Goal: Share content: Share content

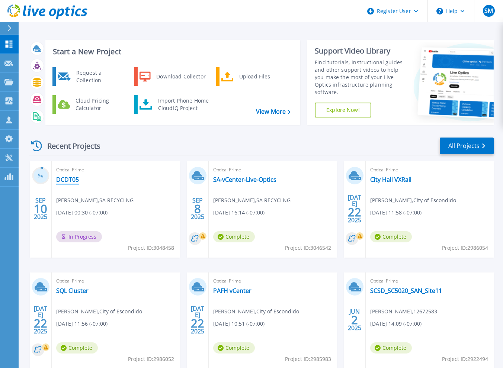
click at [67, 183] on link "DCDT05" at bounding box center [67, 179] width 23 height 7
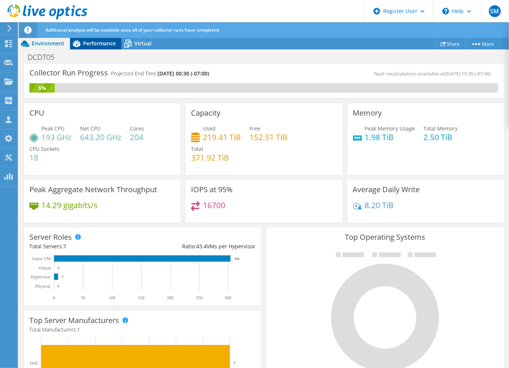
click at [100, 41] on span "Performance" at bounding box center [99, 43] width 33 height 7
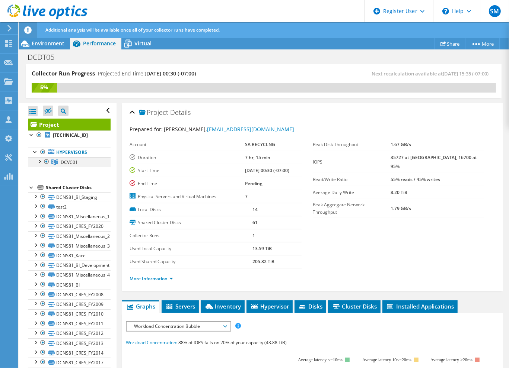
click at [40, 162] on div at bounding box center [38, 160] width 7 height 7
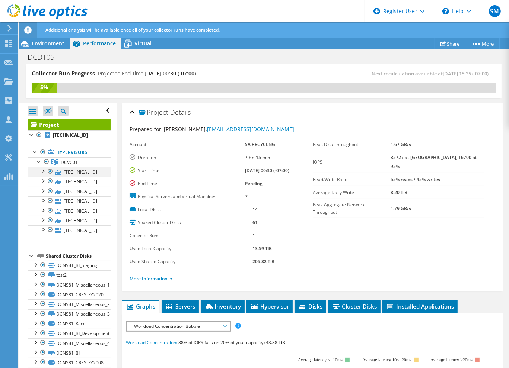
click at [42, 173] on div at bounding box center [42, 170] width 7 height 7
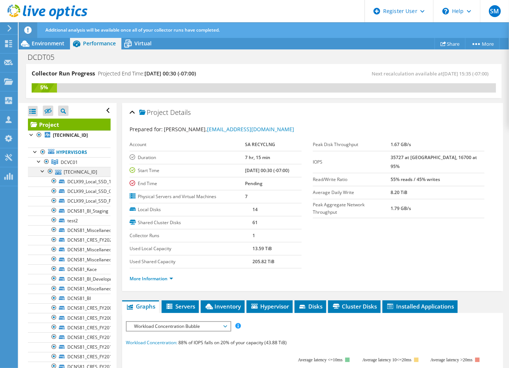
click at [42, 173] on div at bounding box center [42, 170] width 7 height 7
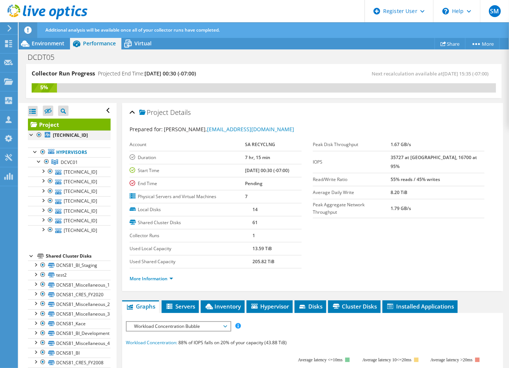
click at [33, 133] on div at bounding box center [31, 134] width 7 height 7
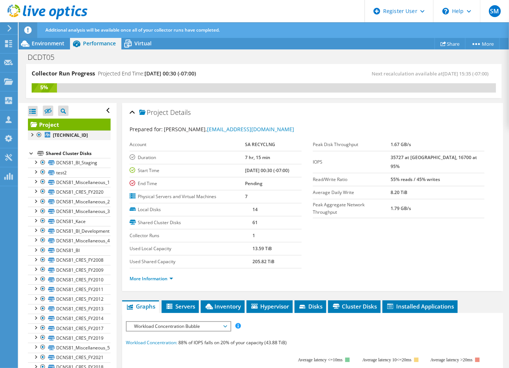
click at [30, 135] on div at bounding box center [31, 134] width 7 height 7
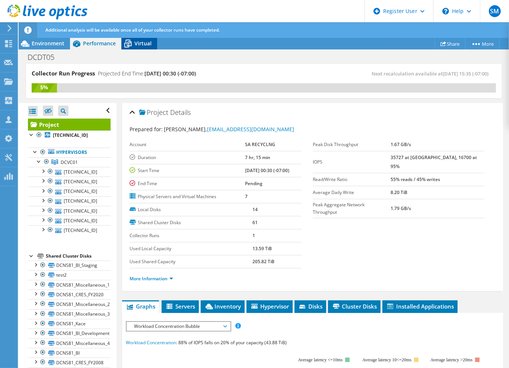
click at [137, 39] on div "Virtual" at bounding box center [139, 44] width 36 height 12
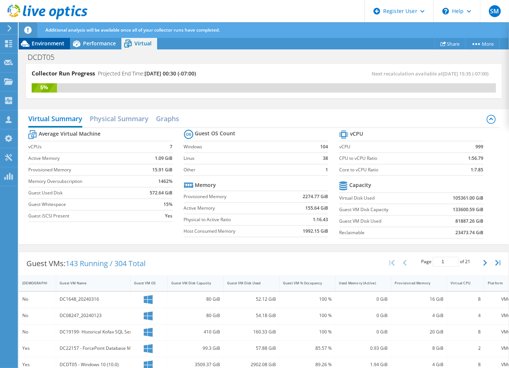
click at [55, 41] on span "Environment" at bounding box center [48, 43] width 33 height 7
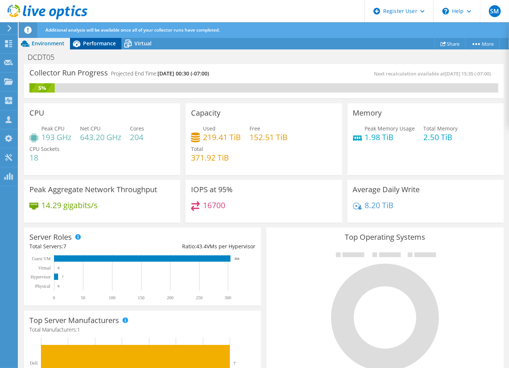
click at [96, 42] on span "Performance" at bounding box center [99, 43] width 33 height 7
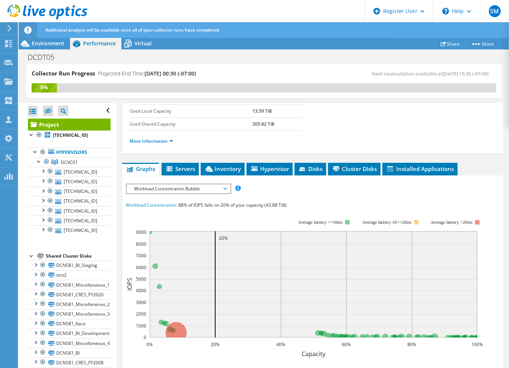
scroll to position [149, 0]
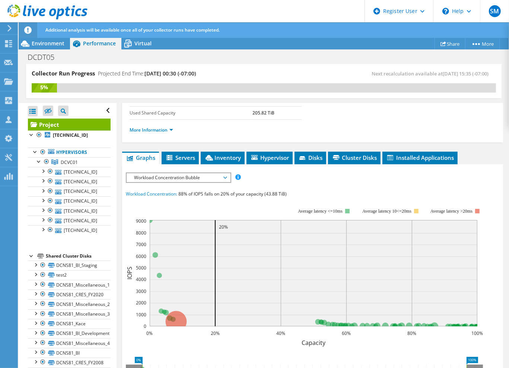
click at [211, 177] on span "Workload Concentration Bubble" at bounding box center [178, 177] width 96 height 9
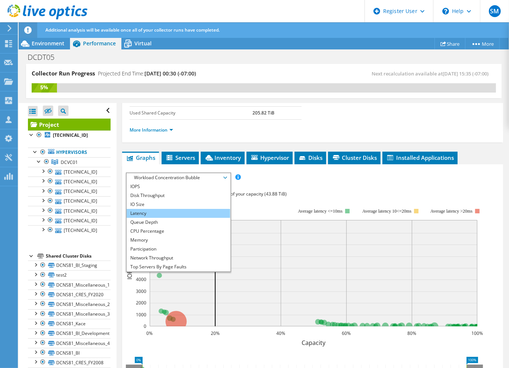
click at [157, 214] on li "Latency" at bounding box center [178, 213] width 103 height 9
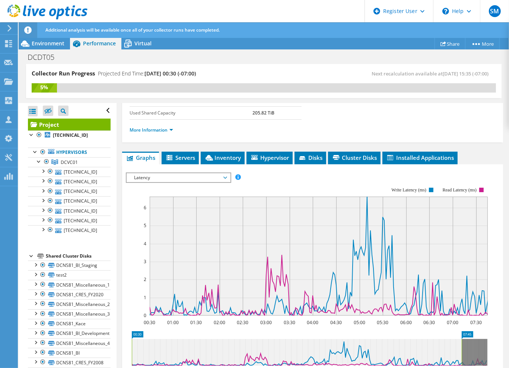
click at [220, 175] on span "Latency" at bounding box center [178, 177] width 96 height 9
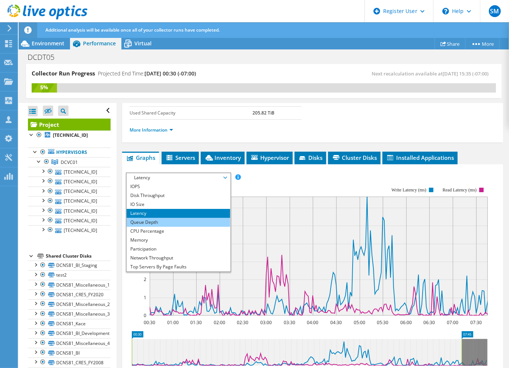
click at [167, 221] on li "Queue Depth" at bounding box center [178, 222] width 103 height 9
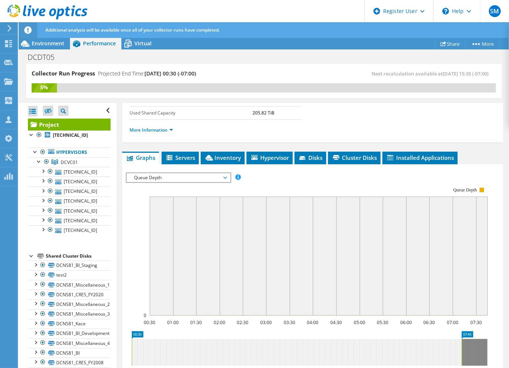
click at [200, 179] on span "Queue Depth" at bounding box center [178, 177] width 96 height 9
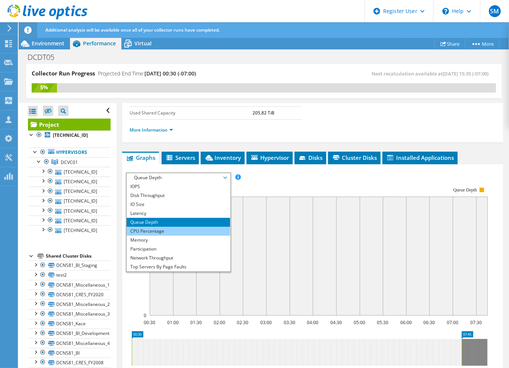
click at [155, 230] on li "CPU Percentage" at bounding box center [178, 231] width 103 height 9
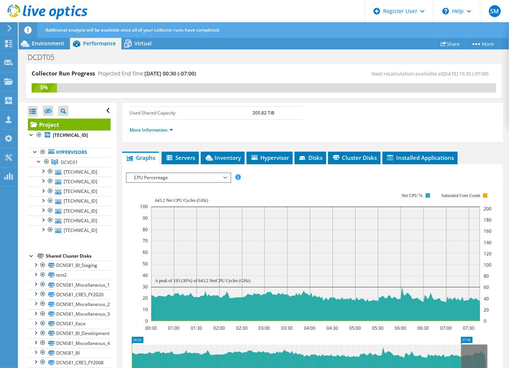
click at [195, 174] on span "CPU Percentage" at bounding box center [178, 177] width 96 height 9
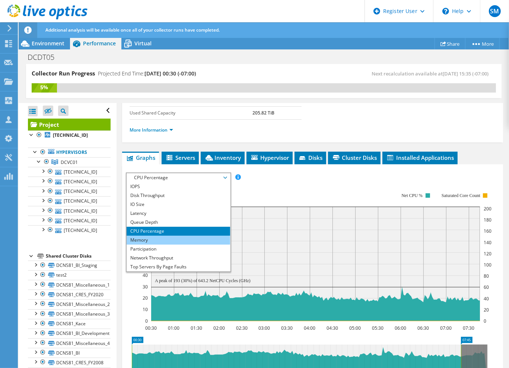
click at [154, 238] on li "Memory" at bounding box center [178, 240] width 103 height 9
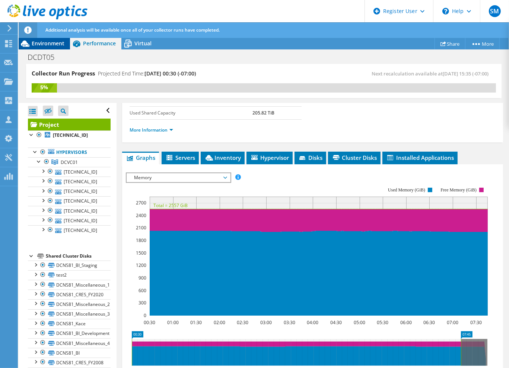
click at [52, 46] on span "Environment" at bounding box center [48, 43] width 33 height 7
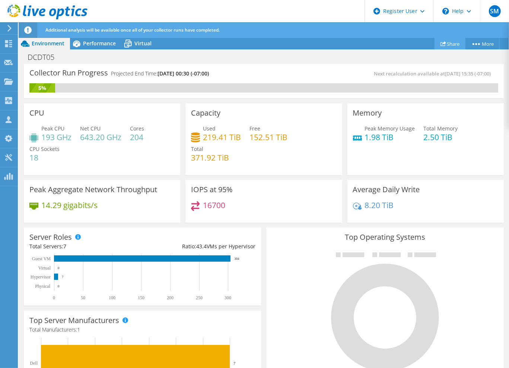
click at [443, 47] on link "Share" at bounding box center [449, 44] width 31 height 12
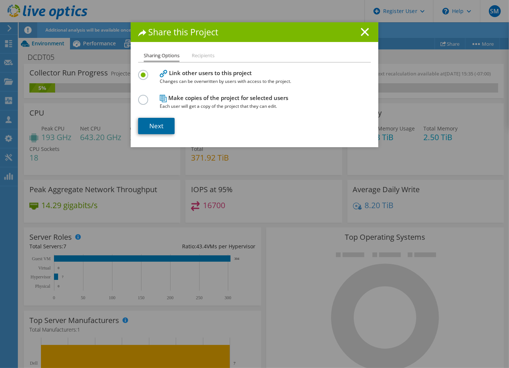
click at [155, 125] on link "Next" at bounding box center [156, 126] width 36 height 16
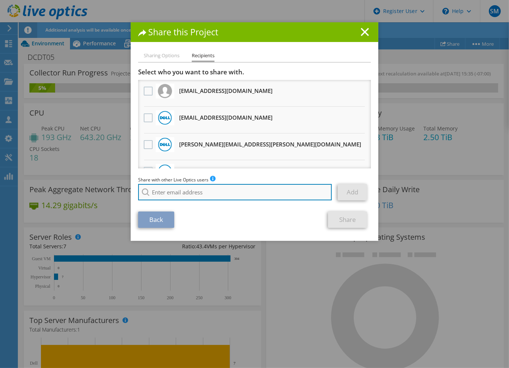
click at [200, 192] on input "search" at bounding box center [235, 192] width 194 height 16
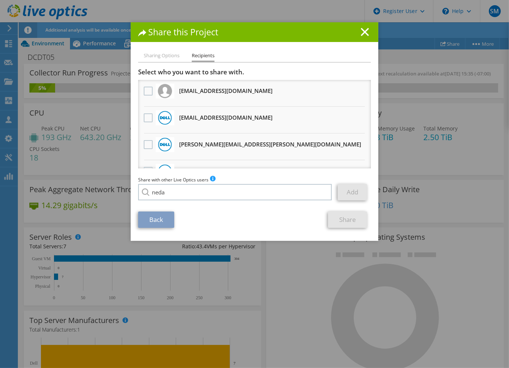
click at [187, 202] on li "Neda.Moussavi@dell.com" at bounding box center [213, 197] width 151 height 9
type input "Neda.Moussavi@dell.com"
click at [338, 191] on link "Add" at bounding box center [352, 192] width 29 height 16
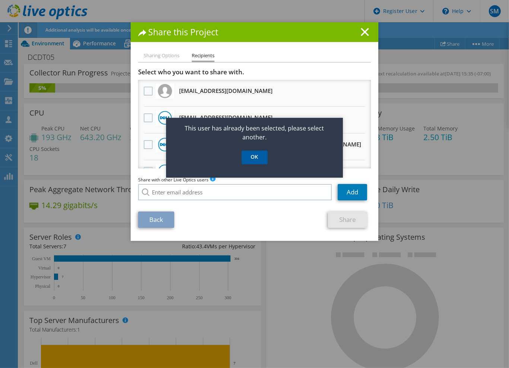
click at [260, 158] on link "OK" at bounding box center [255, 158] width 26 height 14
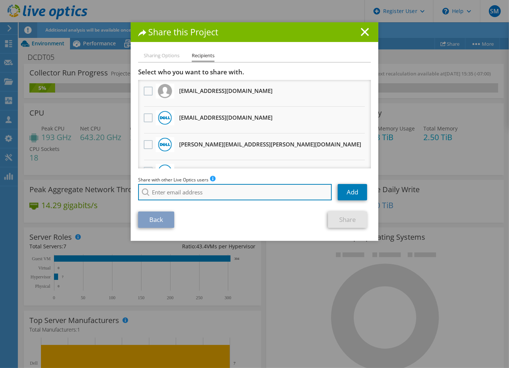
click at [222, 191] on input "search" at bounding box center [235, 192] width 194 height 16
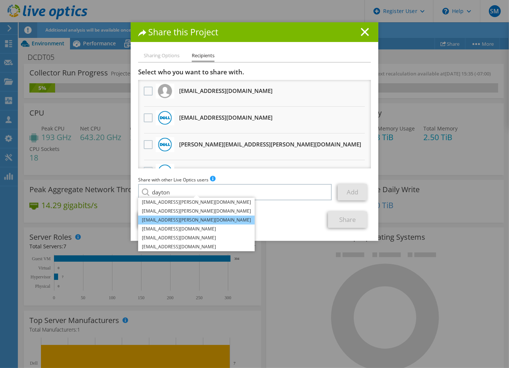
click at [186, 221] on li "Dayton.Weems@dell.com" at bounding box center [196, 220] width 117 height 9
type input "Dayton.Weems@dell.com"
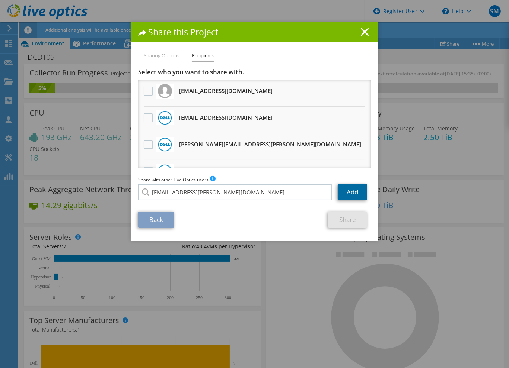
click at [353, 194] on link "Add" at bounding box center [352, 192] width 29 height 16
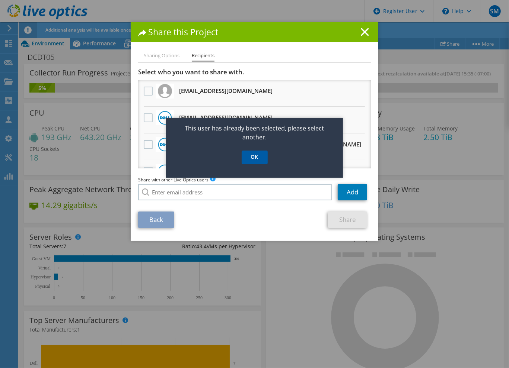
click at [251, 157] on link "OK" at bounding box center [255, 158] width 26 height 14
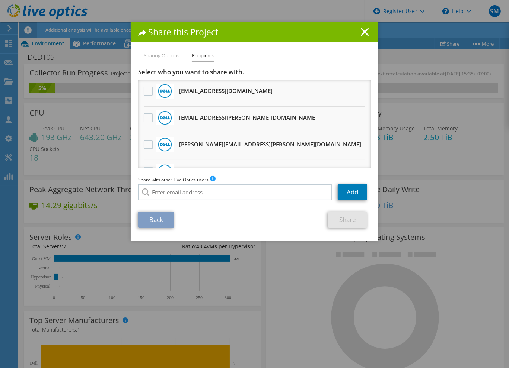
scroll to position [204, 0]
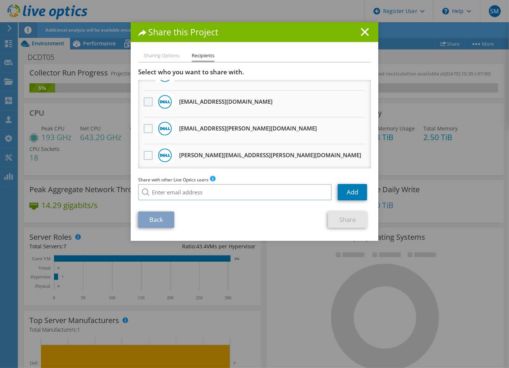
drag, startPoint x: 146, startPoint y: 101, endPoint x: 144, endPoint y: 109, distance: 8.4
click at [147, 101] on label at bounding box center [149, 102] width 11 height 9
click at [0, 0] on input "checkbox" at bounding box center [0, 0] width 0 height 0
click at [146, 125] on label at bounding box center [149, 128] width 11 height 9
click at [0, 0] on input "checkbox" at bounding box center [0, 0] width 0 height 0
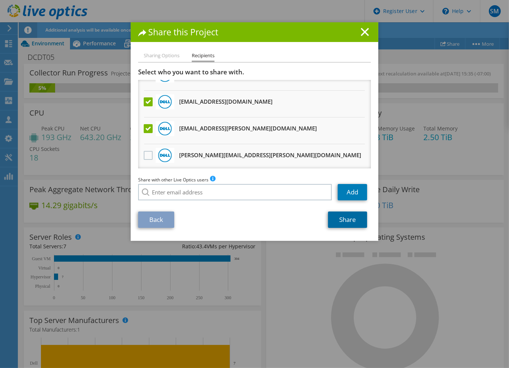
click at [353, 223] on link "Share" at bounding box center [347, 220] width 39 height 16
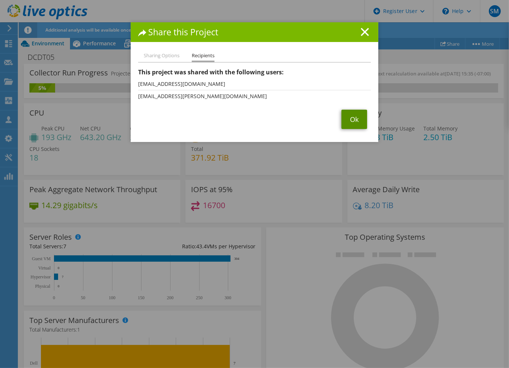
click at [357, 127] on link "Ok" at bounding box center [354, 119] width 26 height 19
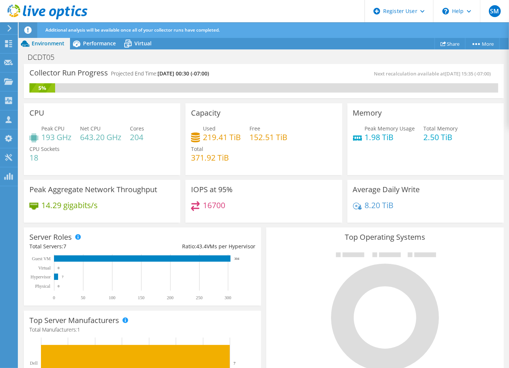
scroll to position [0, 0]
click at [95, 42] on span "Performance" at bounding box center [99, 43] width 33 height 7
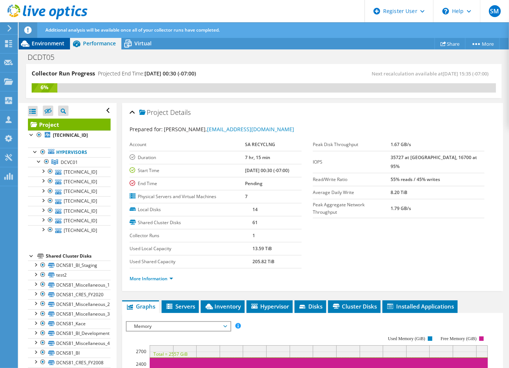
click at [57, 45] on span "Environment" at bounding box center [48, 43] width 33 height 7
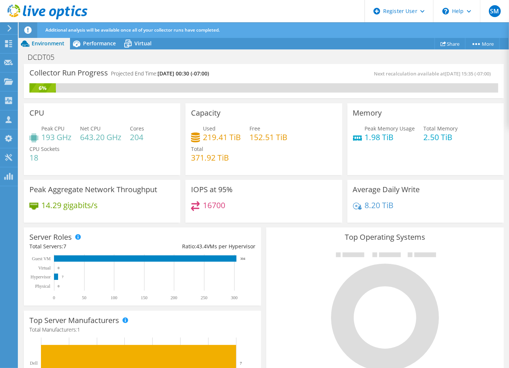
click at [9, 25] on icon at bounding box center [10, 28] width 6 height 7
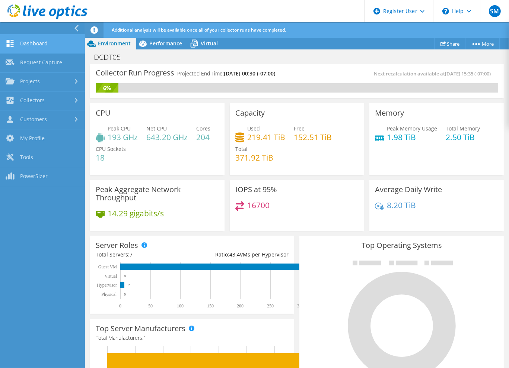
click at [51, 42] on link "Dashboard" at bounding box center [42, 44] width 85 height 19
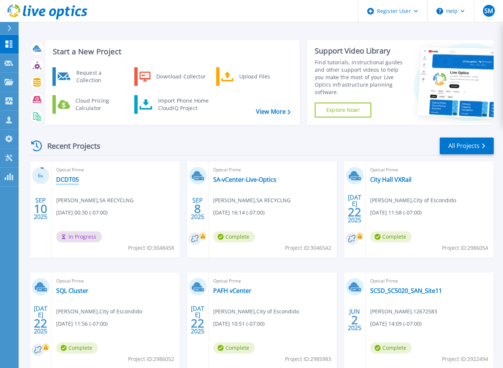
click at [76, 179] on link "DCDT05" at bounding box center [67, 179] width 23 height 7
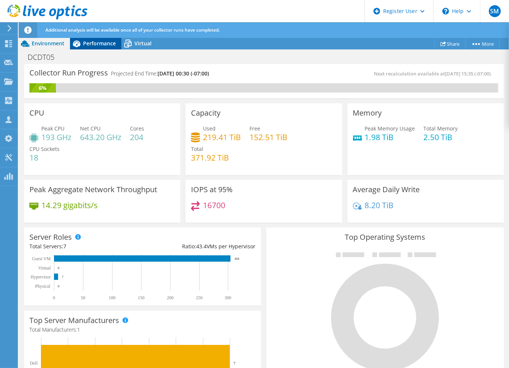
click at [95, 43] on span "Performance" at bounding box center [99, 43] width 33 height 7
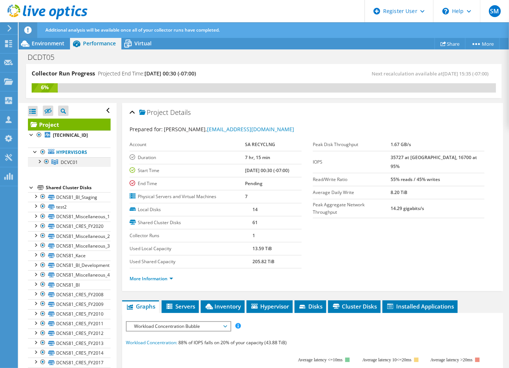
click at [39, 164] on div at bounding box center [38, 160] width 7 height 7
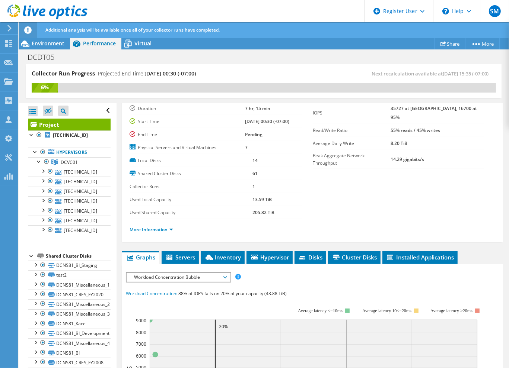
scroll to position [74, 0]
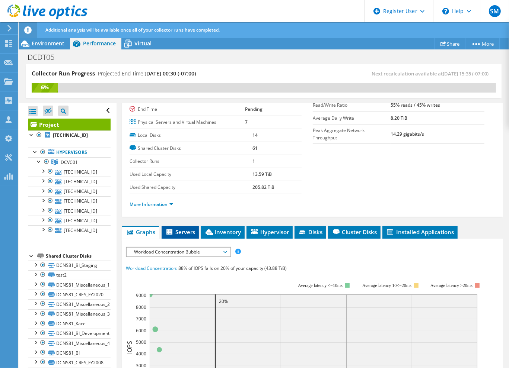
click at [191, 233] on span "Servers" at bounding box center [180, 232] width 30 height 7
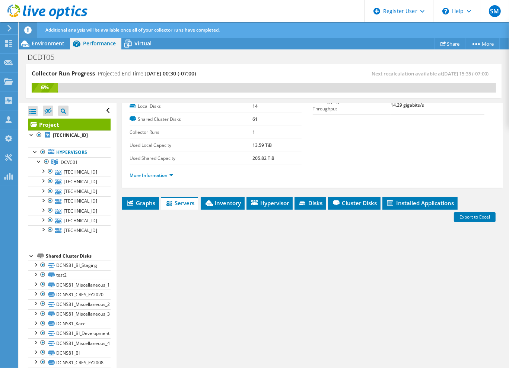
scroll to position [129, 0]
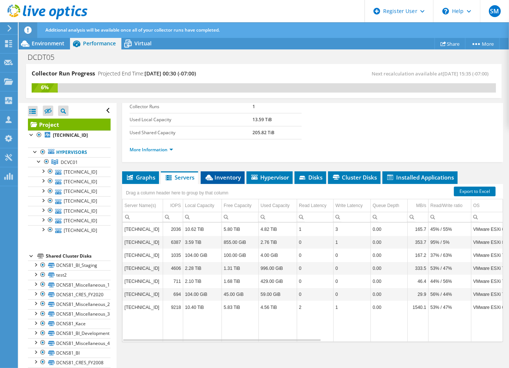
click at [217, 179] on span "Inventory" at bounding box center [222, 177] width 36 height 7
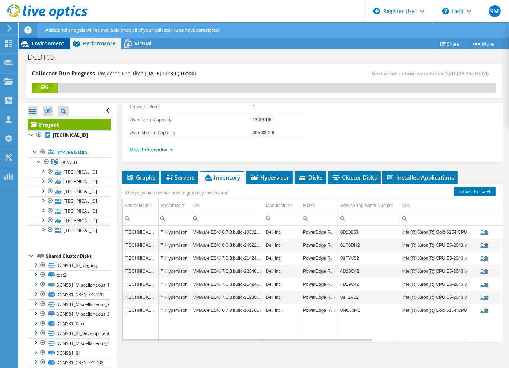
click at [48, 46] on span "Environment" at bounding box center [48, 43] width 33 height 7
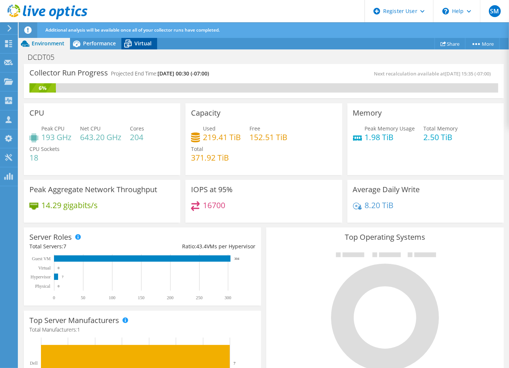
click at [130, 44] on icon at bounding box center [127, 43] width 13 height 13
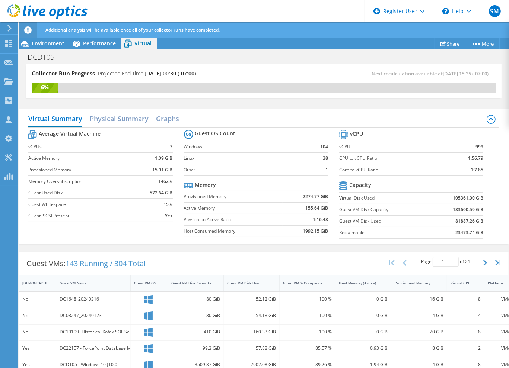
scroll to position [0, 0]
click at [102, 44] on span "Performance" at bounding box center [99, 43] width 33 height 7
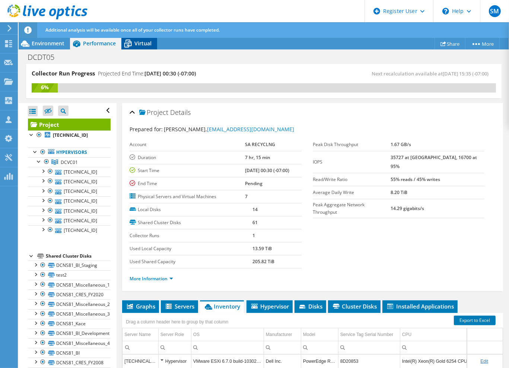
click at [144, 47] on span "Virtual" at bounding box center [142, 43] width 17 height 7
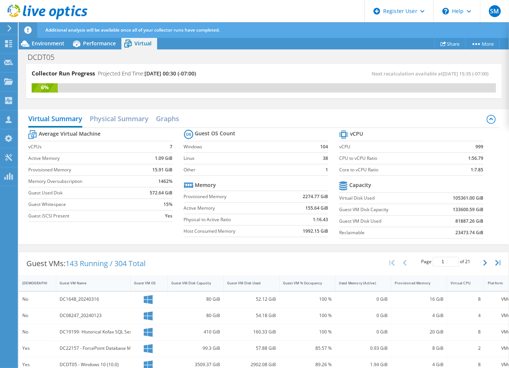
scroll to position [129, 0]
click at [169, 115] on h2 "Graphs" at bounding box center [167, 119] width 23 height 16
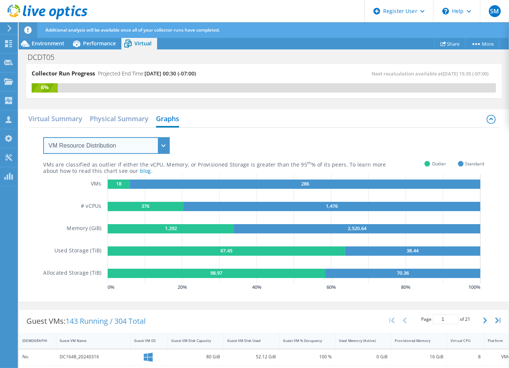
click at [161, 143] on select "VM Resource Distribution Provisioning Contrast Over Provisioning" at bounding box center [106, 145] width 127 height 17
click at [43, 137] on select "VM Resource Distribution Provisioning Contrast Over Provisioning" at bounding box center [106, 145] width 127 height 17
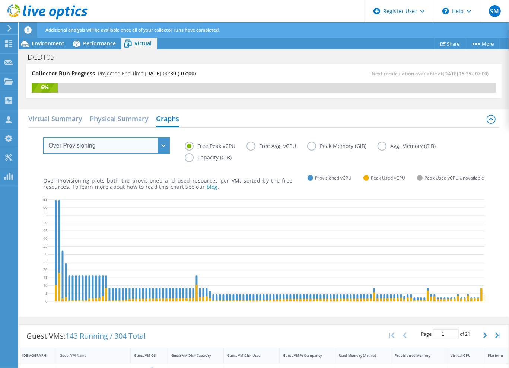
click at [162, 150] on select "VM Resource Distribution Provisioning Contrast Over Provisioning" at bounding box center [106, 145] width 127 height 17
select select "Provisioning Contrast"
click at [43, 137] on select "VM Resource Distribution Provisioning Contrast Over Provisioning" at bounding box center [106, 145] width 127 height 17
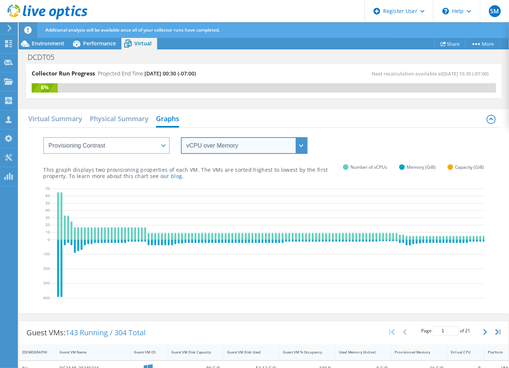
click at [208, 147] on select "vCPU over Memory vCPU over Capacity Memory over vCPU Memory over Capacity Capac…" at bounding box center [244, 145] width 127 height 17
select select "Capacity over vCPU"
click at [181, 137] on select "vCPU over Memory vCPU over Capacity Memory over vCPU Memory over Capacity Capac…" at bounding box center [244, 145] width 127 height 17
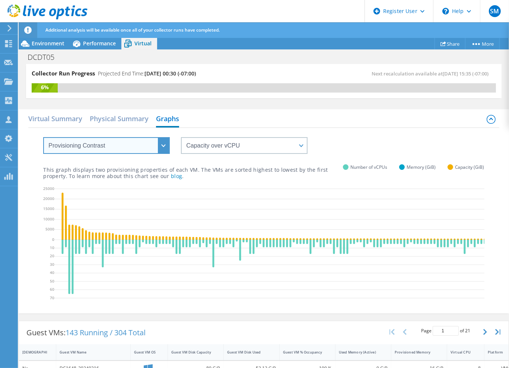
click at [159, 147] on select "VM Resource Distribution Provisioning Contrast Over Provisioning" at bounding box center [106, 145] width 127 height 17
select select "Over Provisioning"
click at [43, 137] on select "VM Resource Distribution Provisioning Contrast Over Provisioning" at bounding box center [106, 145] width 127 height 17
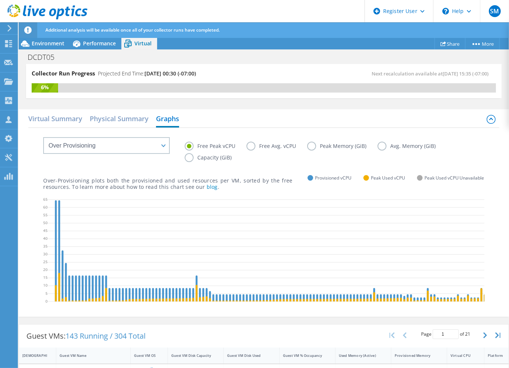
click at [280, 146] on label "Free Avg. vCPU" at bounding box center [276, 146] width 61 height 9
click at [0, 0] on input "Free Avg. vCPU" at bounding box center [0, 0] width 0 height 0
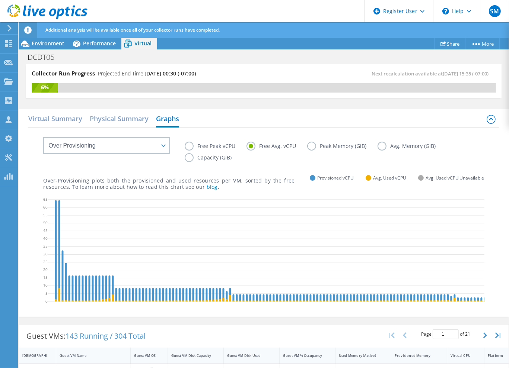
click at [206, 147] on label "Free Peak vCPU" at bounding box center [216, 146] width 62 height 9
click at [0, 0] on input "Free Peak vCPU" at bounding box center [0, 0] width 0 height 0
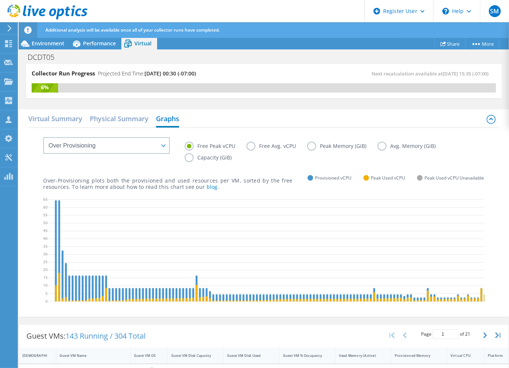
click at [256, 146] on label "Free Avg. vCPU" at bounding box center [276, 146] width 61 height 9
click at [0, 0] on input "Free Avg. vCPU" at bounding box center [0, 0] width 0 height 0
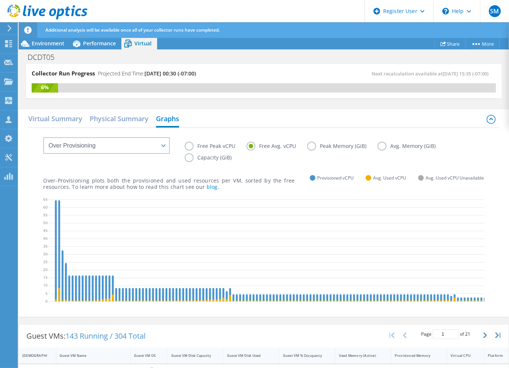
click at [333, 146] on label "Peak Memory (GiB)" at bounding box center [342, 146] width 70 height 9
click at [0, 0] on input "Peak Memory (GiB)" at bounding box center [0, 0] width 0 height 0
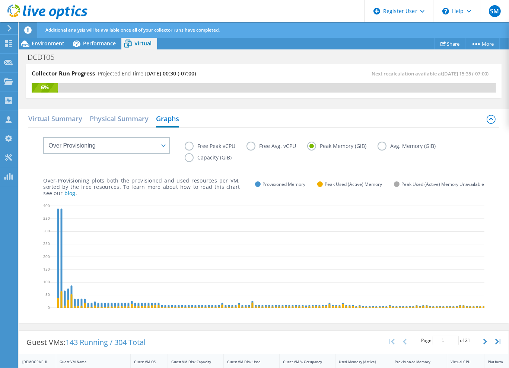
click at [393, 143] on label "Avg. Memory (GiB)" at bounding box center [411, 146] width 69 height 9
click at [0, 0] on input "Avg. Memory (GiB)" at bounding box center [0, 0] width 0 height 0
click at [203, 153] on label "Capacity (GiB)" at bounding box center [214, 157] width 58 height 9
click at [0, 0] on input "Capacity (GiB)" at bounding box center [0, 0] width 0 height 0
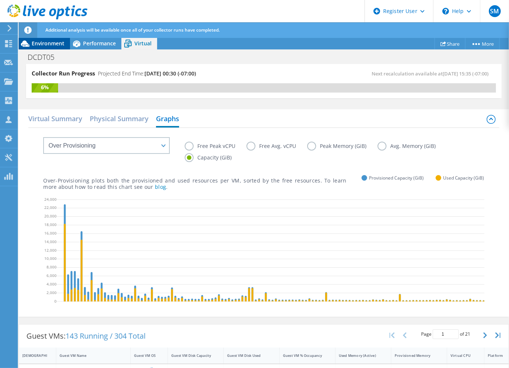
click at [58, 48] on div "Environment" at bounding box center [44, 44] width 51 height 12
